Goal: Information Seeking & Learning: Learn about a topic

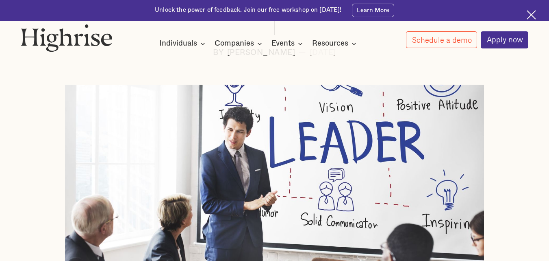
scroll to position [203, 0]
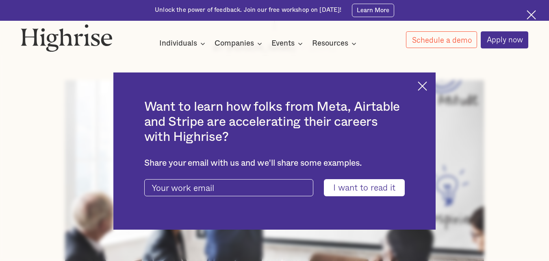
click at [427, 85] on img at bounding box center [422, 85] width 9 height 9
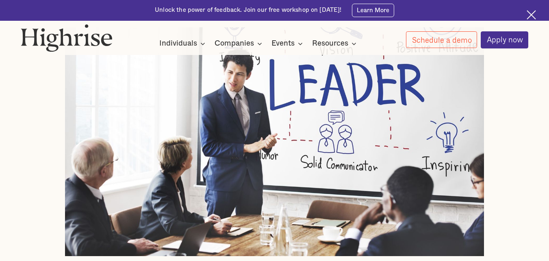
scroll to position [244, 0]
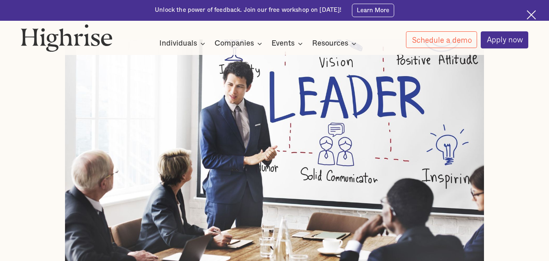
click at [263, 88] on img at bounding box center [274, 153] width 419 height 228
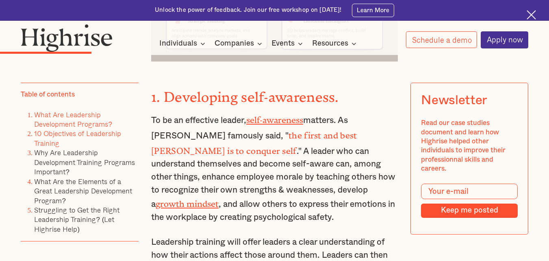
scroll to position [1666, 0]
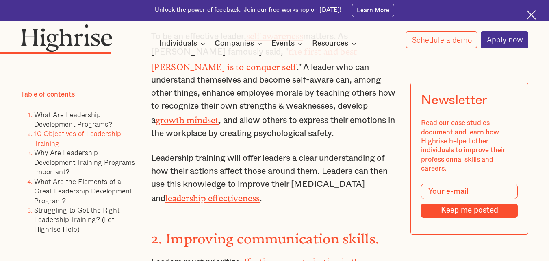
click at [67, 110] on div "Table of contents What Are Leadership Development Programs? 10 Objectives of Le…" at bounding box center [80, 162] width 118 height 159
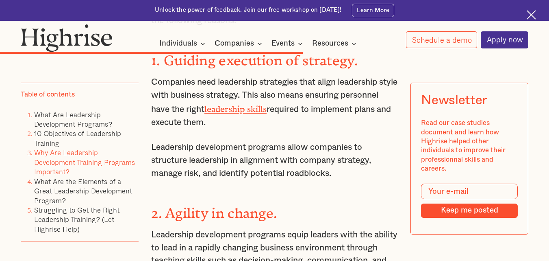
scroll to position [3942, 0]
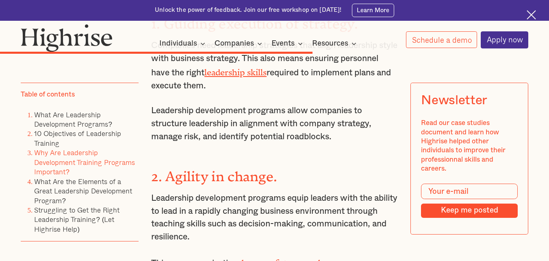
click at [384, 164] on h3 "2. Agility in change." at bounding box center [274, 174] width 247 height 21
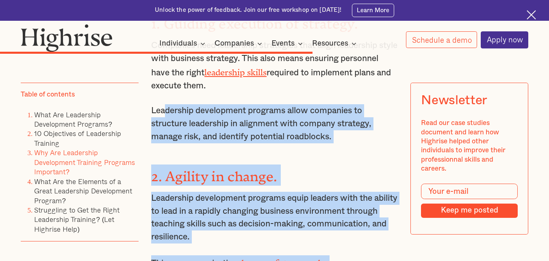
drag, startPoint x: 228, startPoint y: 61, endPoint x: 363, endPoint y: 240, distance: 224.6
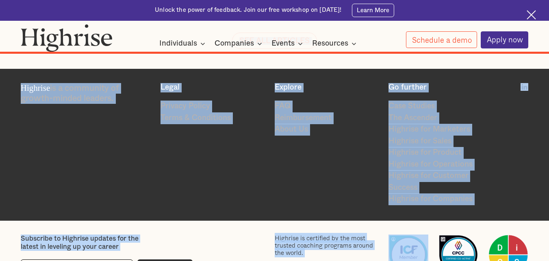
scroll to position [6961, 0]
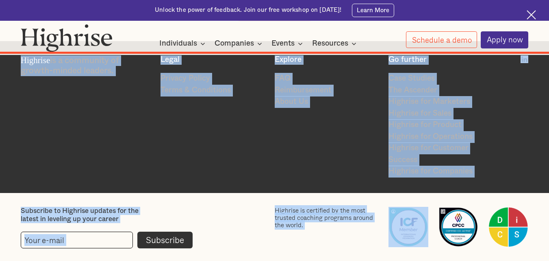
drag, startPoint x: 144, startPoint y: 146, endPoint x: 372, endPoint y: 275, distance: 262.3
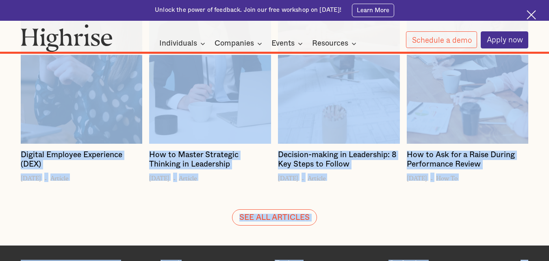
scroll to position [6758, 0]
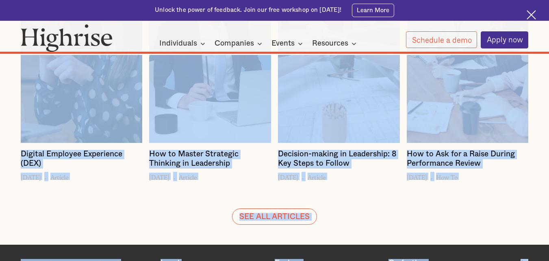
copy body "improvement. Leadership development has helped companies improve financial perf…"
click at [252, 181] on div "SEE ALL ARTICLES" at bounding box center [275, 202] width 508 height 43
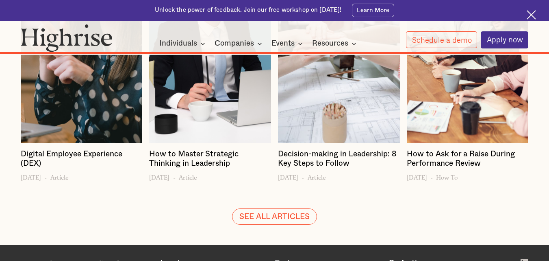
drag, startPoint x: 252, startPoint y: 163, endPoint x: 162, endPoint y: 172, distance: 89.9
click at [162, 181] on div "SEE ALL ARTICLES" at bounding box center [275, 202] width 508 height 43
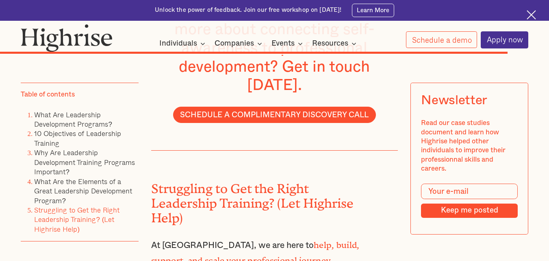
scroll to position [5945, 0]
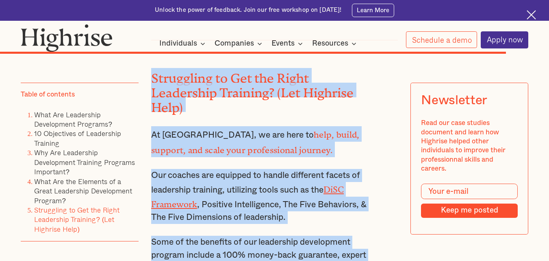
drag, startPoint x: 175, startPoint y: 93, endPoint x: 342, endPoint y: 256, distance: 233.7
